Goal: Information Seeking & Learning: Check status

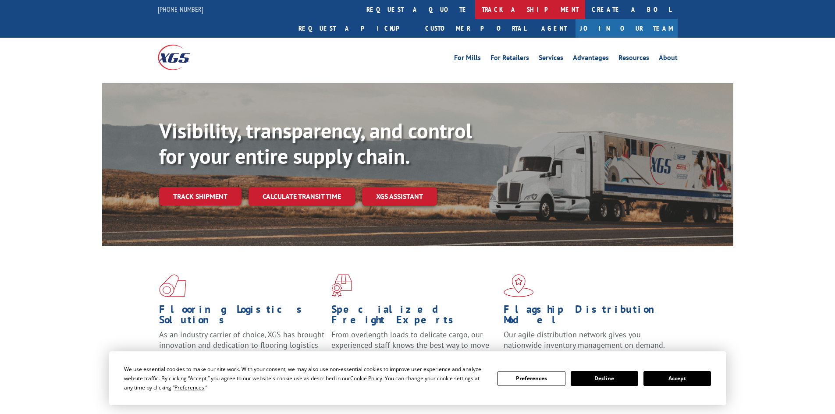
click at [475, 8] on link "track a shipment" at bounding box center [530, 9] width 110 height 19
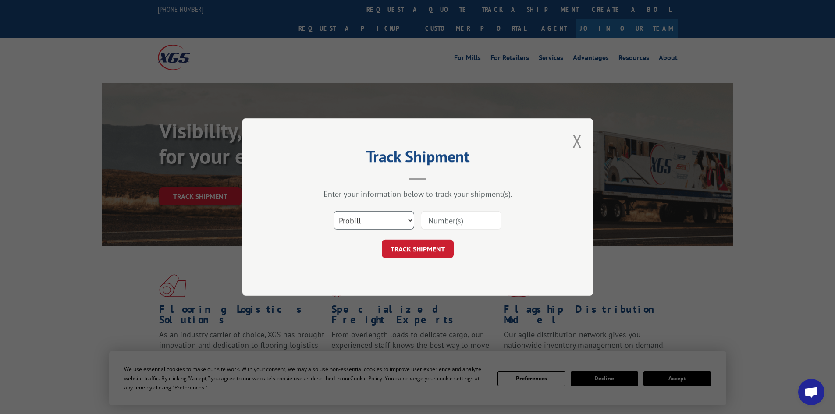
click at [412, 219] on select "Select category... Probill BOL PO" at bounding box center [374, 220] width 81 height 18
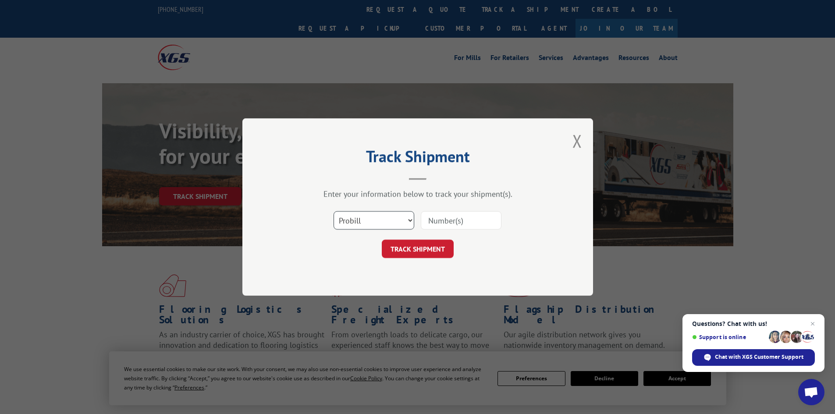
select select "bol"
click at [334, 211] on select "Select category... Probill BOL PO" at bounding box center [374, 220] width 81 height 18
click at [471, 217] on input at bounding box center [461, 220] width 81 height 18
type input "5590540"
click at [423, 247] on button "TRACK SHIPMENT" at bounding box center [418, 249] width 72 height 18
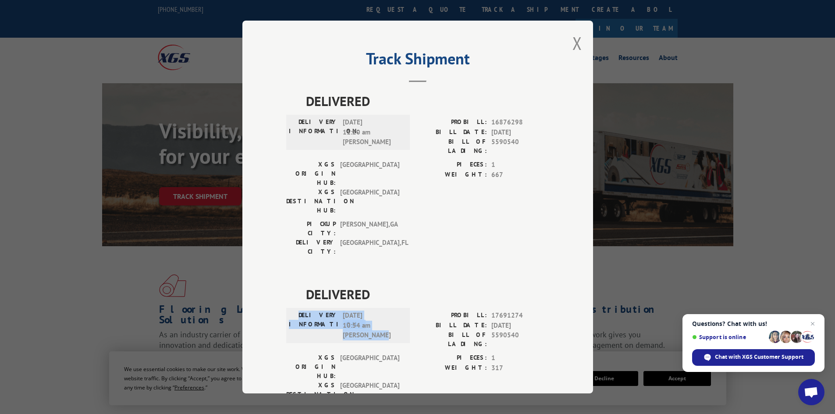
drag, startPoint x: 388, startPoint y: 285, endPoint x: 302, endPoint y: 267, distance: 88.8
click at [302, 311] on div "DELIVERY INFORMATION: [DATE] 10:54 am [PERSON_NAME]" at bounding box center [348, 326] width 118 height 30
copy div "DELIVERY INFORMATION: [DATE] 10:54 am [PERSON_NAME]"
click at [575, 43] on button "Close modal" at bounding box center [578, 43] width 10 height 23
